Goal: Information Seeking & Learning: Learn about a topic

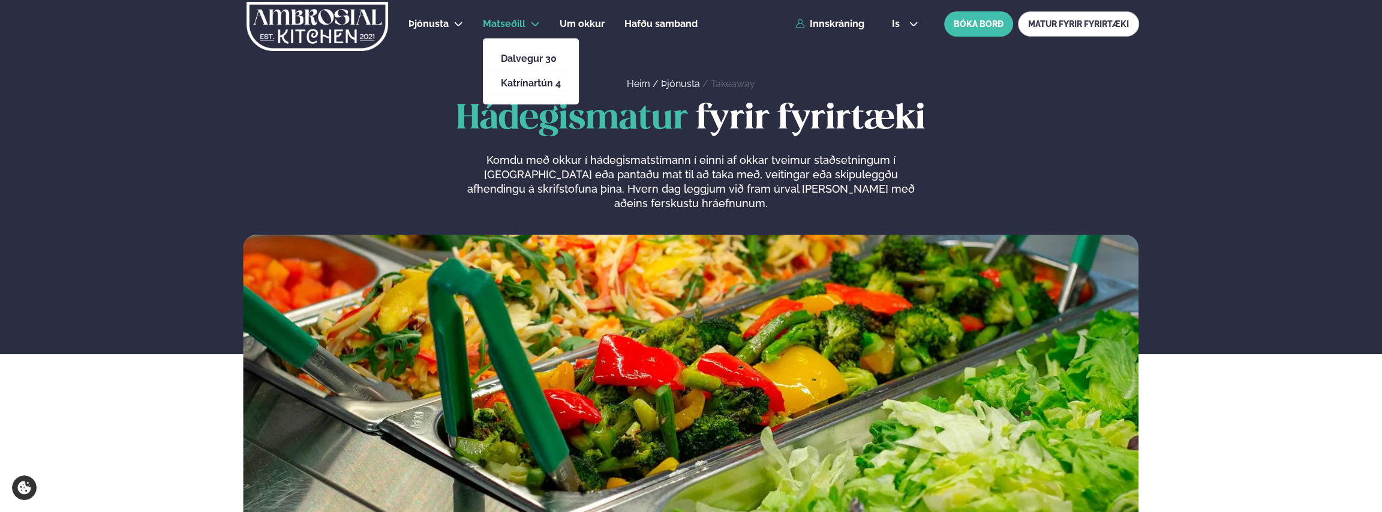
click at [500, 20] on span "Matseðill" at bounding box center [504, 23] width 43 height 11
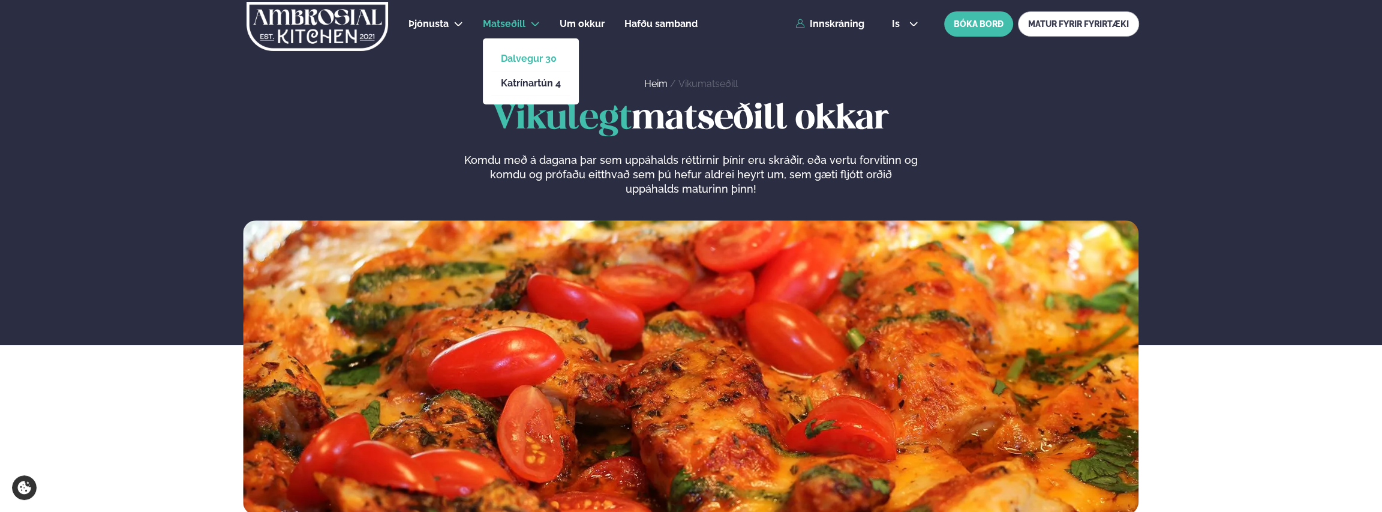
click at [526, 55] on link "Dalvegur 30" at bounding box center [531, 59] width 60 height 10
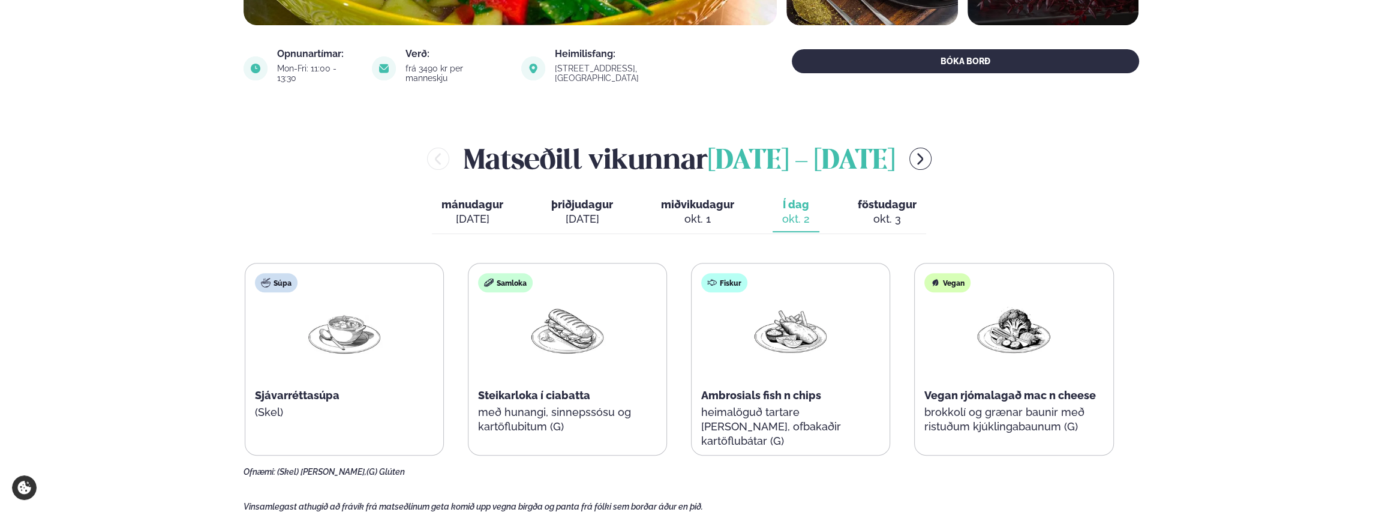
scroll to position [420, 0]
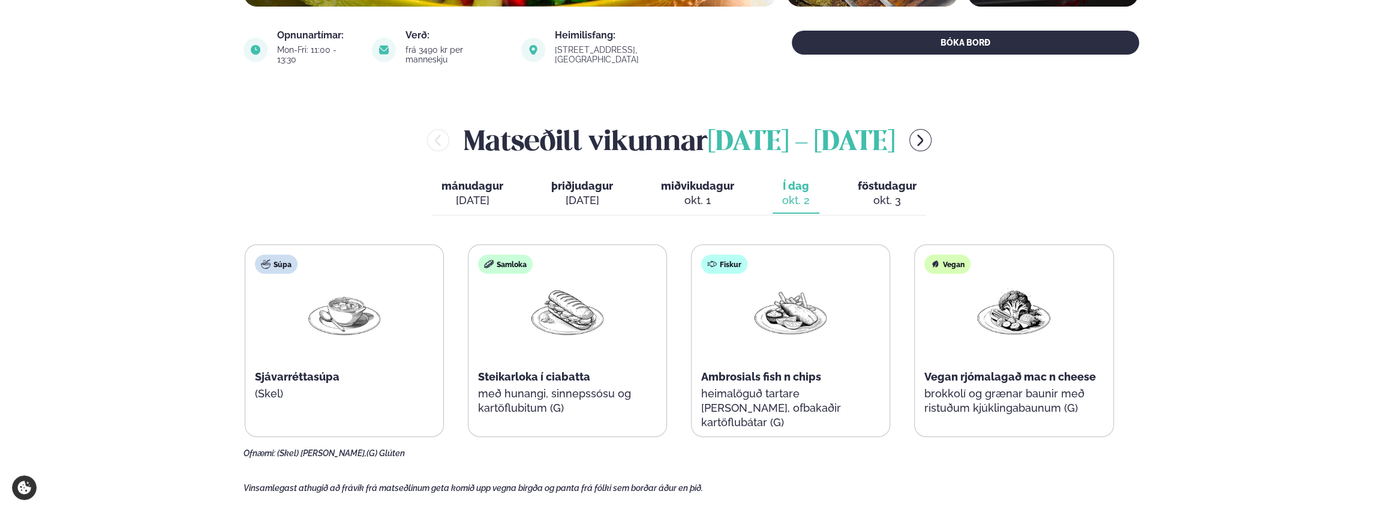
click at [463, 179] on span "mánudagur" at bounding box center [473, 185] width 62 height 13
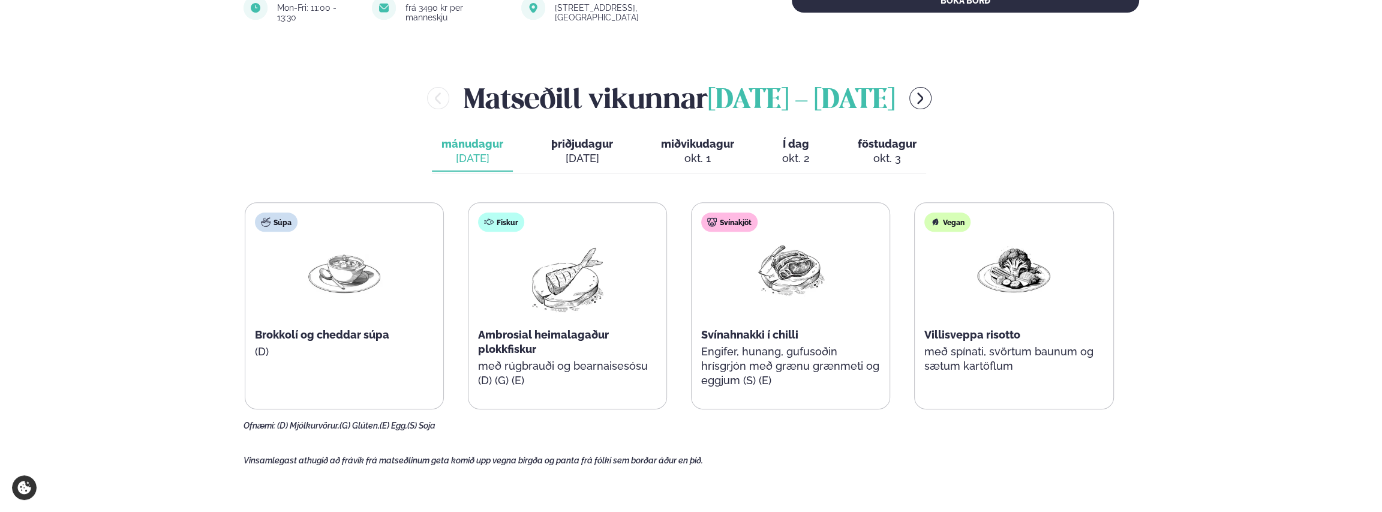
scroll to position [479, 0]
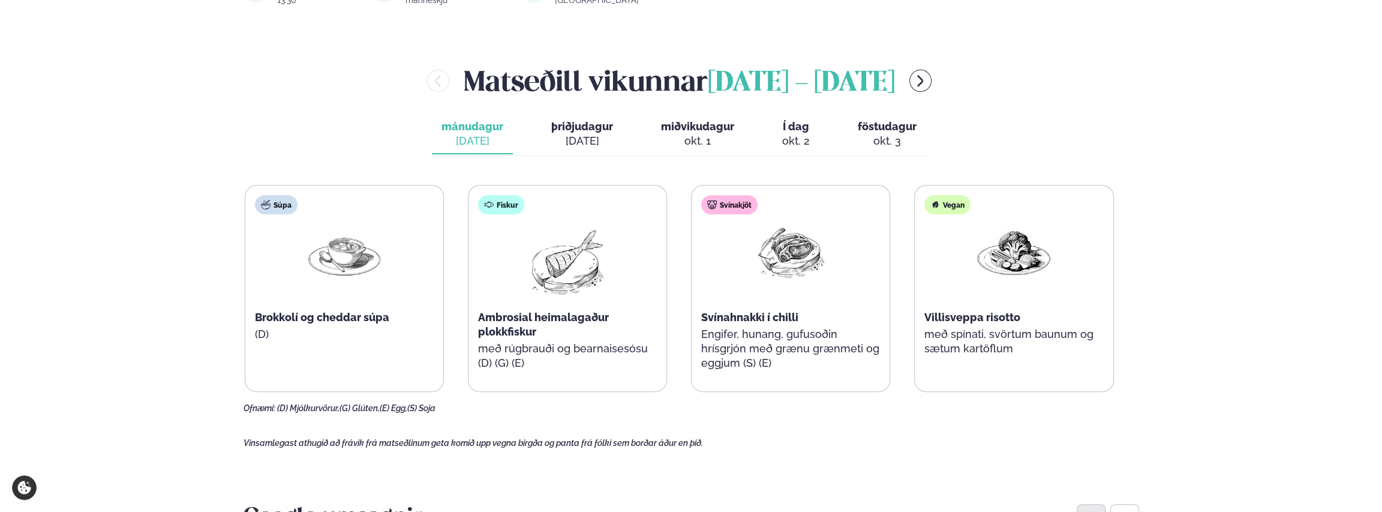
click at [579, 120] on span "þriðjudagur" at bounding box center [582, 126] width 62 height 13
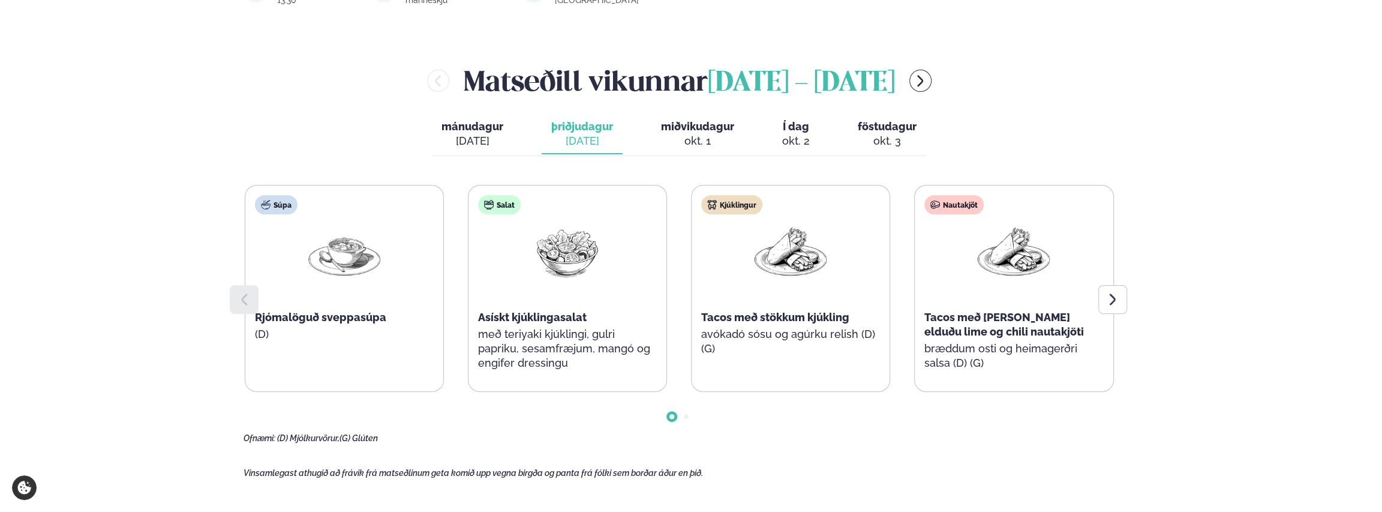
click at [695, 123] on button "miðvikudagur mið. [DATE]" at bounding box center [697, 135] width 92 height 40
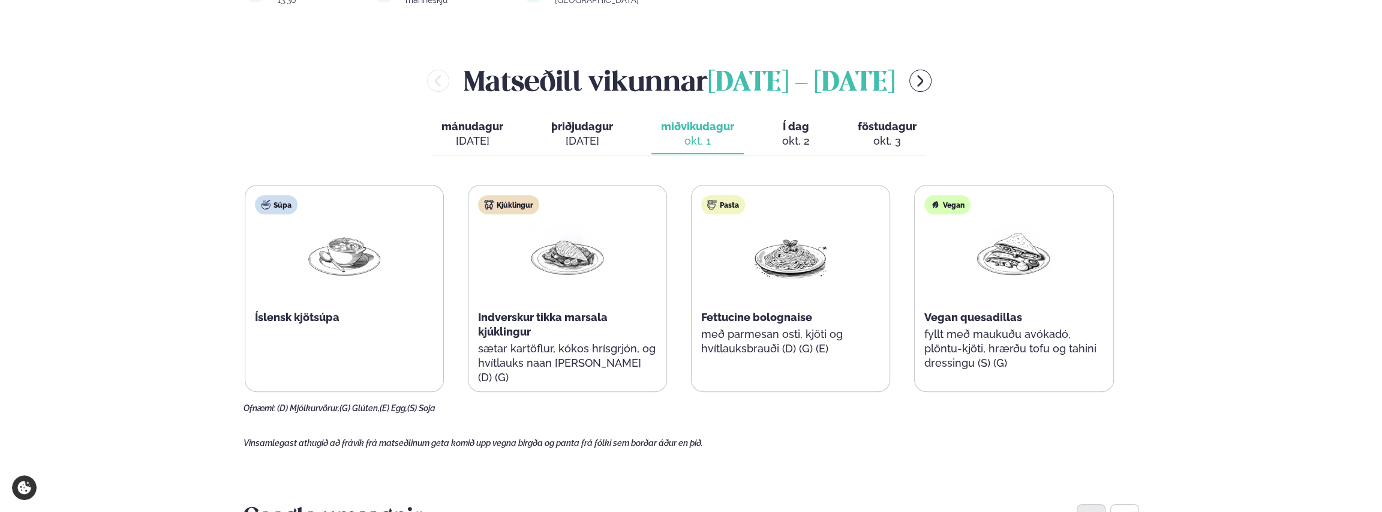
click at [794, 122] on span "Í dag" at bounding box center [796, 126] width 28 height 14
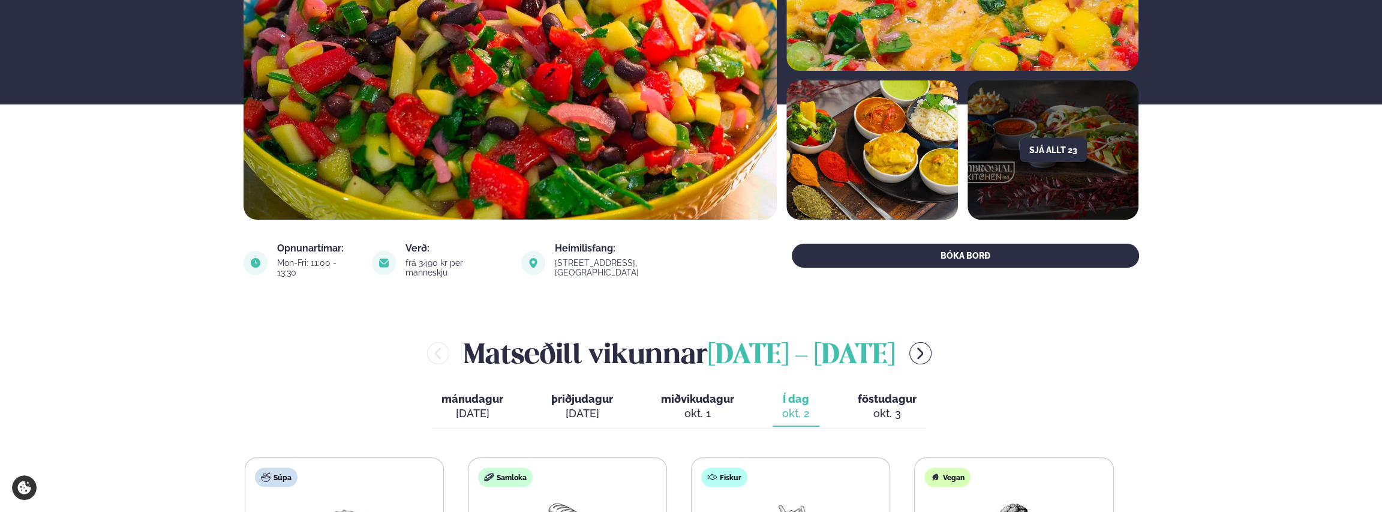
scroll to position [180, 0]
